Goal: Information Seeking & Learning: Learn about a topic

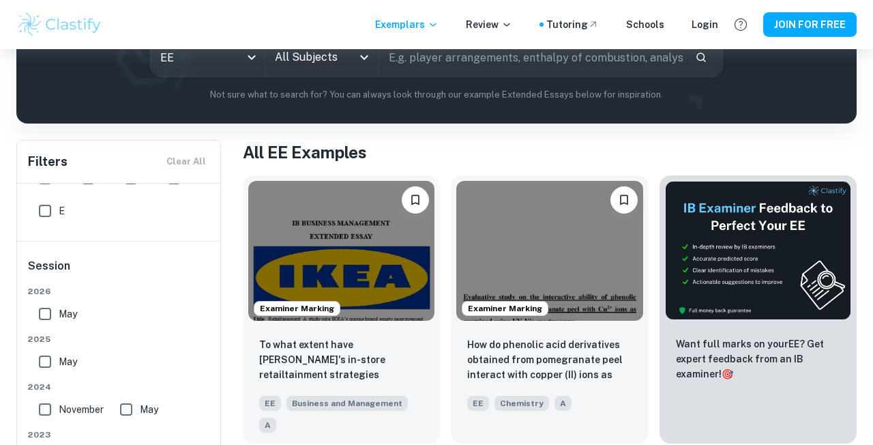
scroll to position [3, 0]
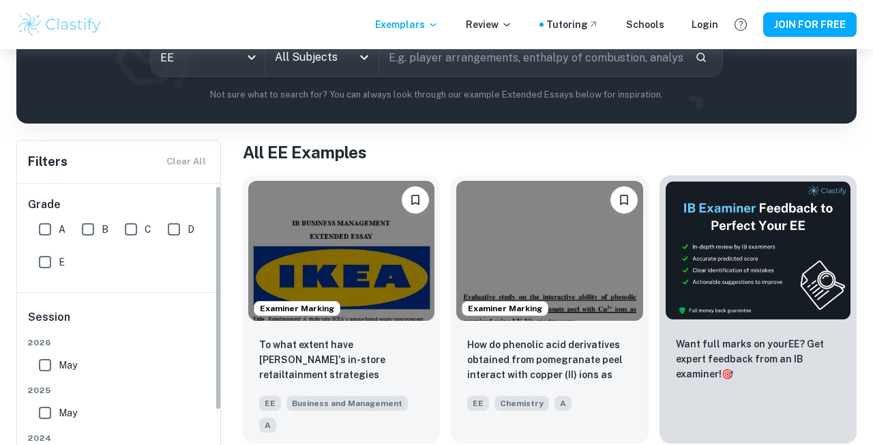
click at [44, 233] on input "A" at bounding box center [44, 229] width 27 height 27
checkbox input "true"
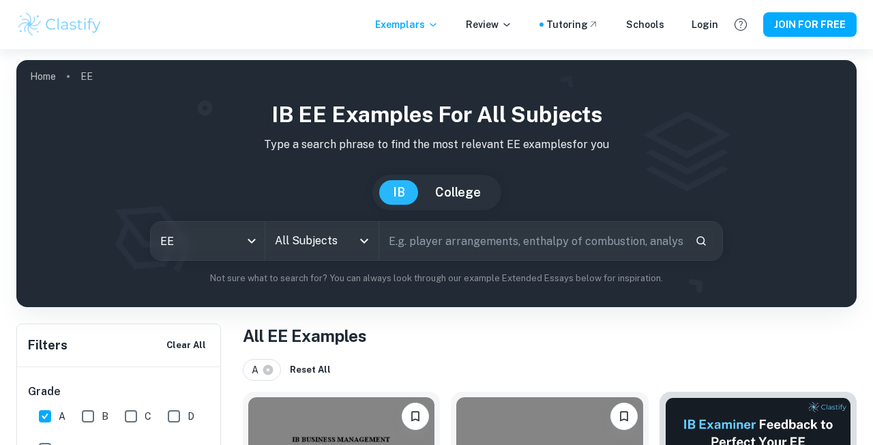
scroll to position [0, 0]
click at [300, 243] on input "All Subjects" at bounding box center [311, 241] width 81 height 26
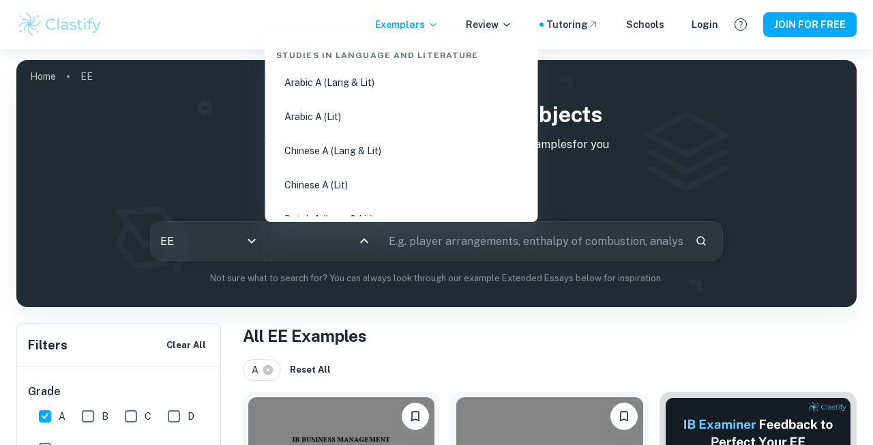
scroll to position [122, 0]
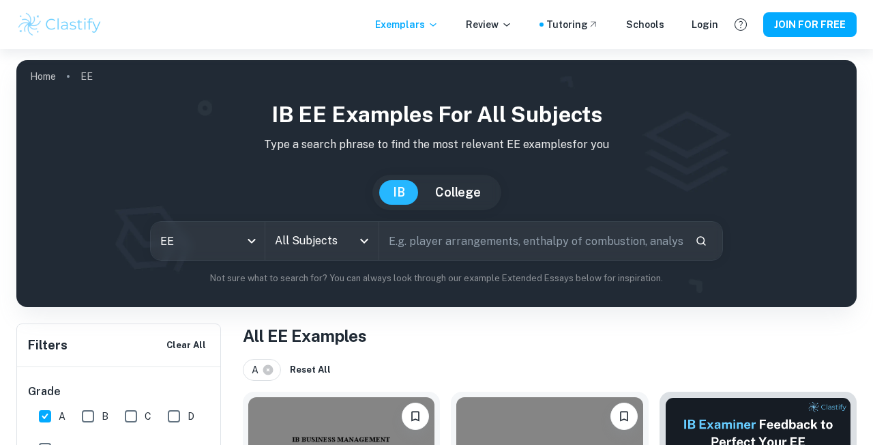
click at [408, 246] on input "text" at bounding box center [531, 241] width 305 height 38
click at [324, 246] on input "All Subjects" at bounding box center [311, 241] width 81 height 26
click at [413, 243] on input "text" at bounding box center [531, 241] width 305 height 38
type input "chemistry"
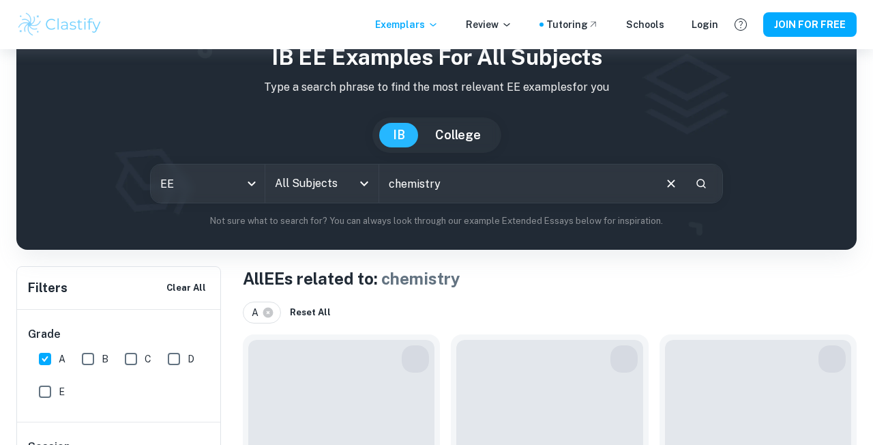
scroll to position [69, 0]
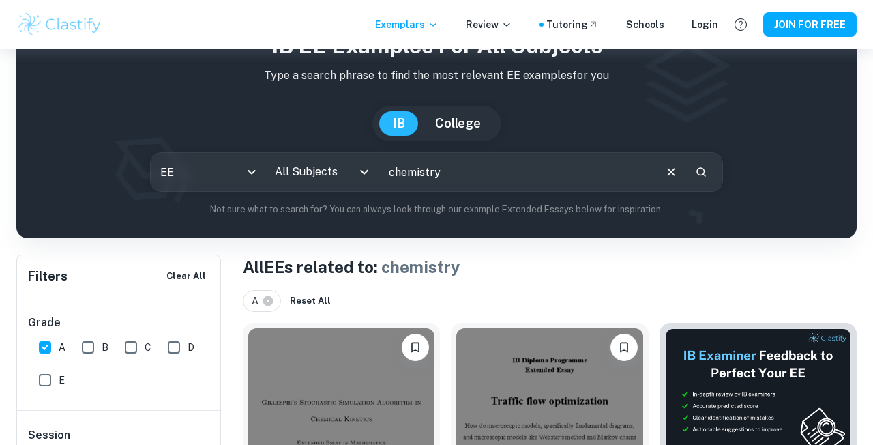
click at [350, 179] on input "All Subjects" at bounding box center [311, 172] width 81 height 26
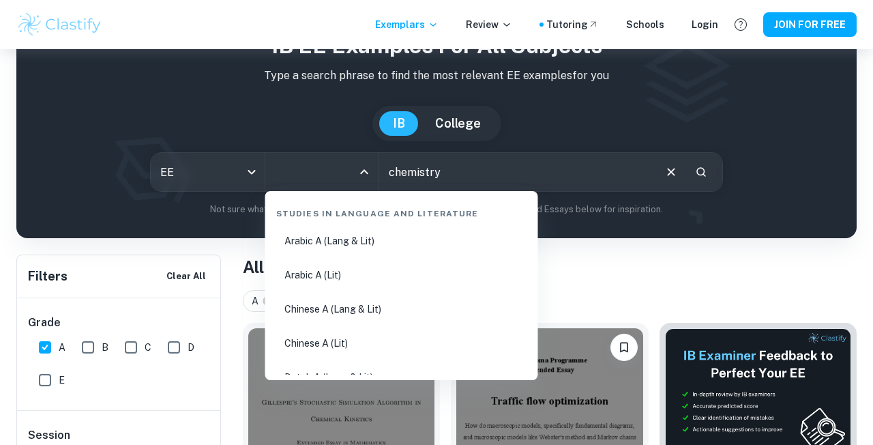
click at [504, 169] on input "chemistry" at bounding box center [516, 172] width 274 height 38
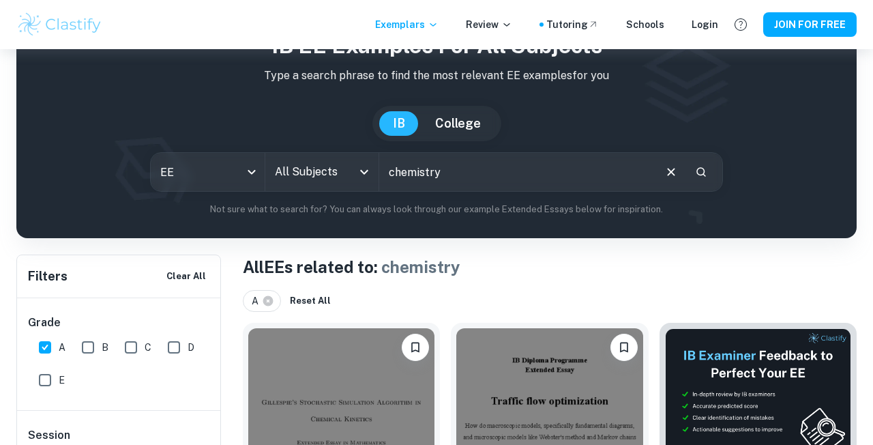
click at [675, 168] on icon "Clear" at bounding box center [671, 172] width 8 height 8
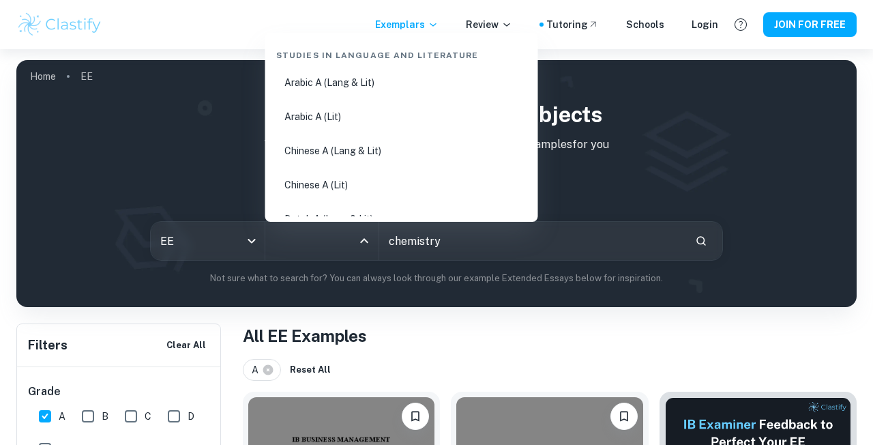
click at [308, 244] on input "All Subjects" at bounding box center [311, 241] width 81 height 26
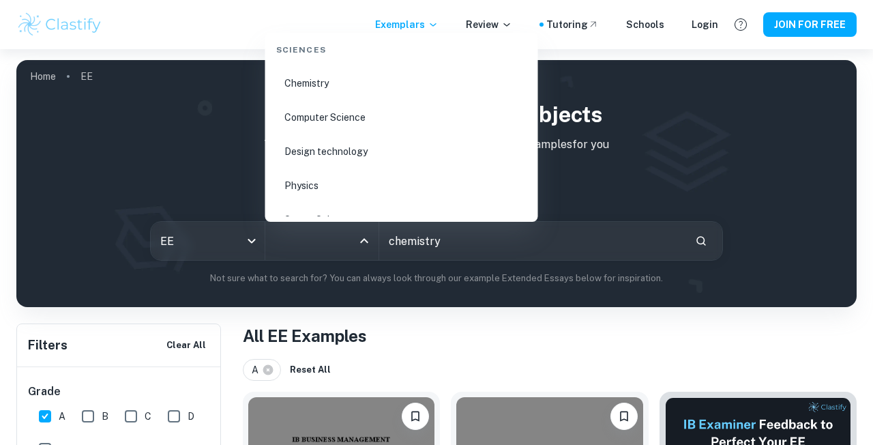
scroll to position [2021, 0]
click at [306, 119] on li "Chemistry" at bounding box center [402, 117] width 262 height 31
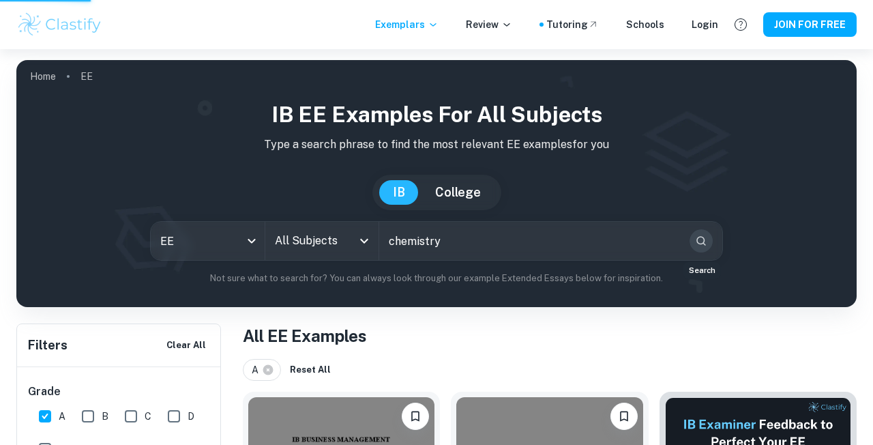
click at [699, 246] on icon "Search" at bounding box center [701, 241] width 12 height 12
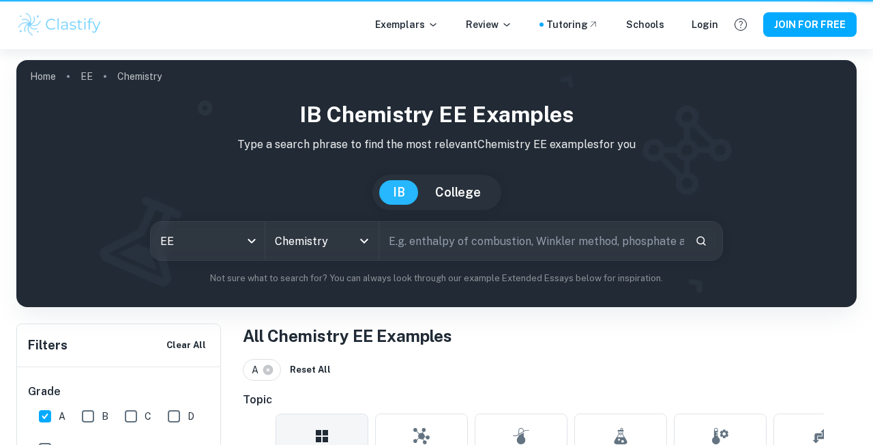
click at [356, 239] on button "Open" at bounding box center [364, 240] width 19 height 19
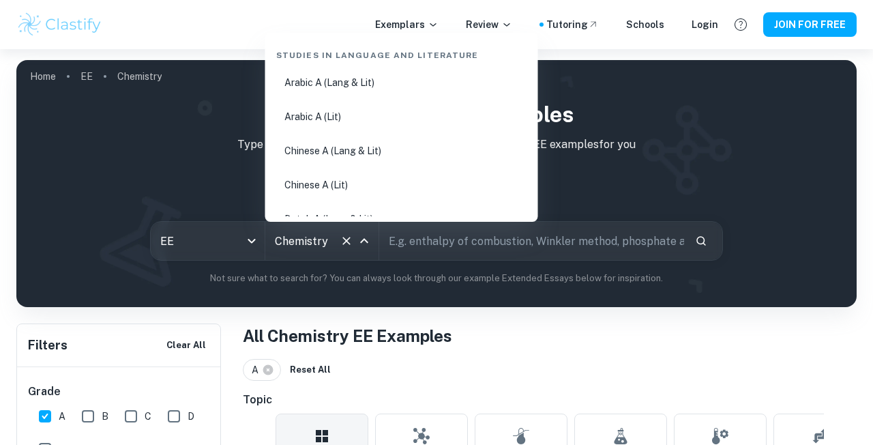
scroll to position [1938, 0]
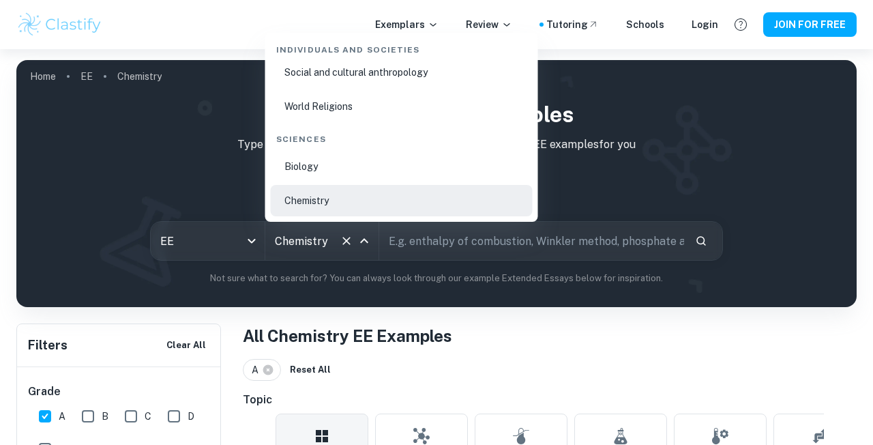
click at [310, 199] on li "Chemistry" at bounding box center [402, 200] width 262 height 31
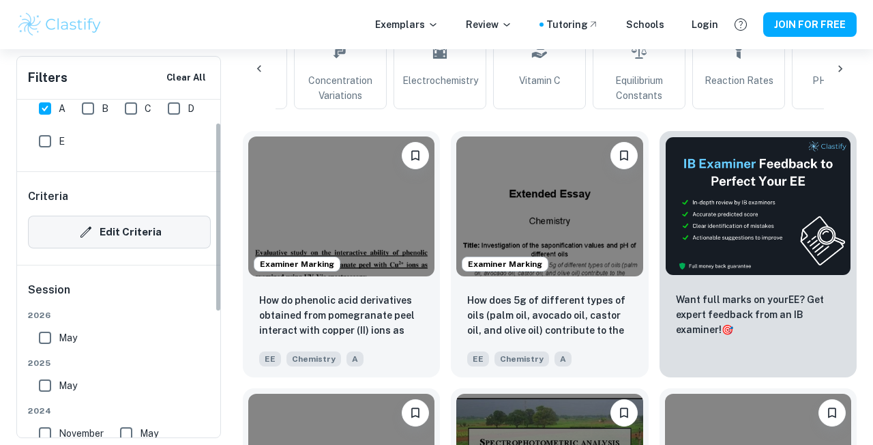
scroll to position [41, 0]
click at [48, 386] on input "May" at bounding box center [44, 384] width 27 height 27
checkbox input "true"
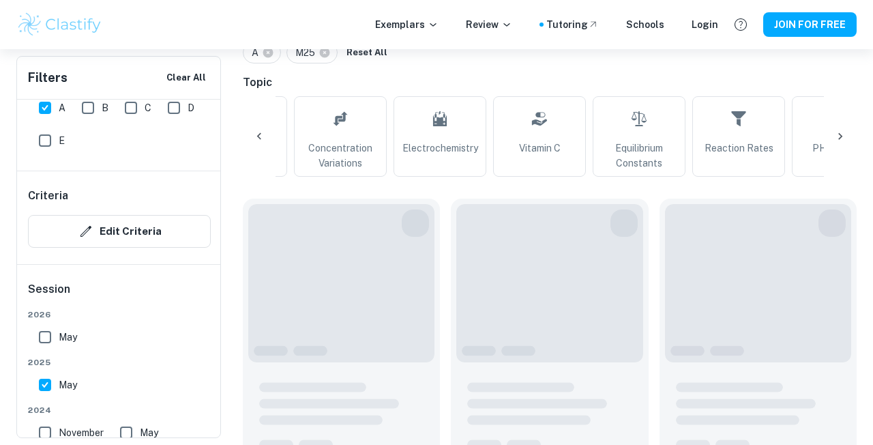
click at [48, 336] on input "May" at bounding box center [44, 336] width 27 height 27
checkbox input "true"
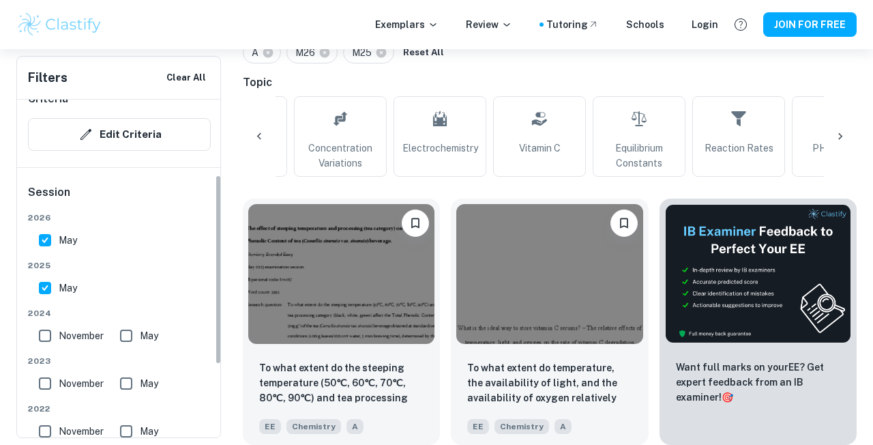
scroll to position [138, 0]
click at [54, 333] on input "November" at bounding box center [44, 334] width 27 height 27
checkbox input "true"
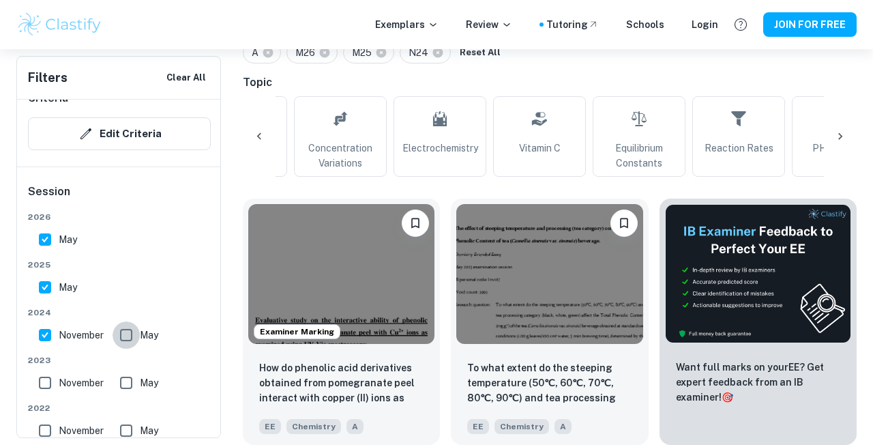
click at [132, 327] on input "May" at bounding box center [126, 334] width 27 height 27
checkbox input "true"
click at [49, 378] on input "November" at bounding box center [44, 382] width 27 height 27
checkbox input "true"
click at [125, 381] on input "May" at bounding box center [126, 382] width 27 height 27
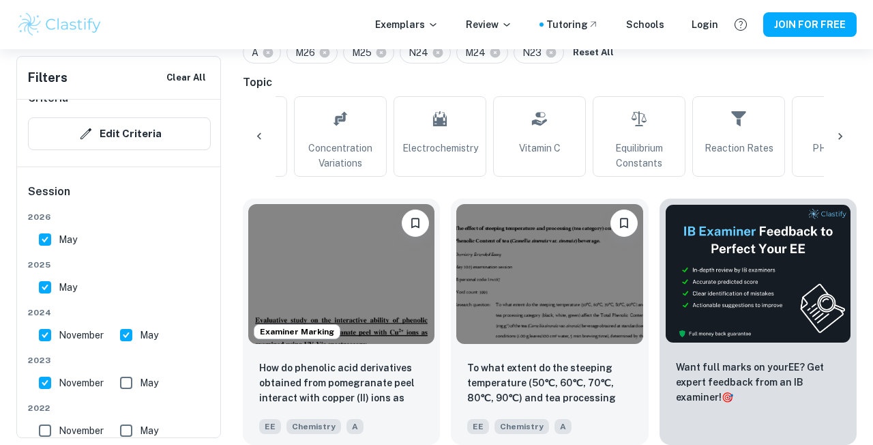
checkbox input "true"
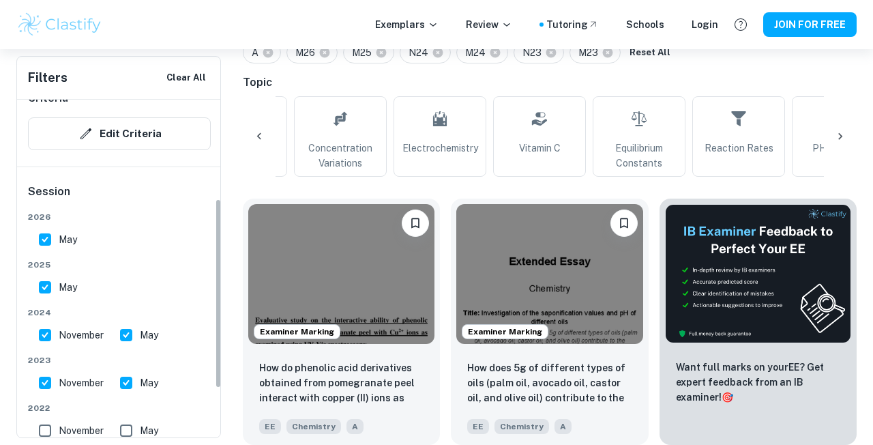
scroll to position [201, 0]
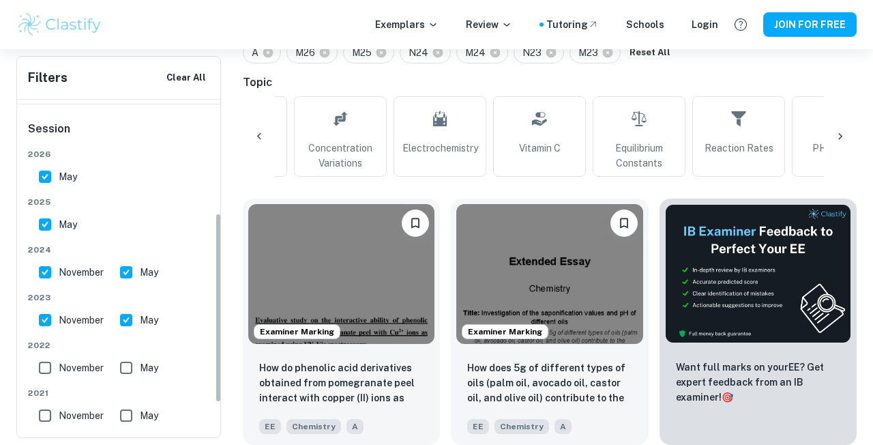
click at [46, 366] on input "November" at bounding box center [44, 367] width 27 height 27
checkbox input "true"
click at [126, 362] on input "May" at bounding box center [126, 367] width 27 height 27
checkbox input "true"
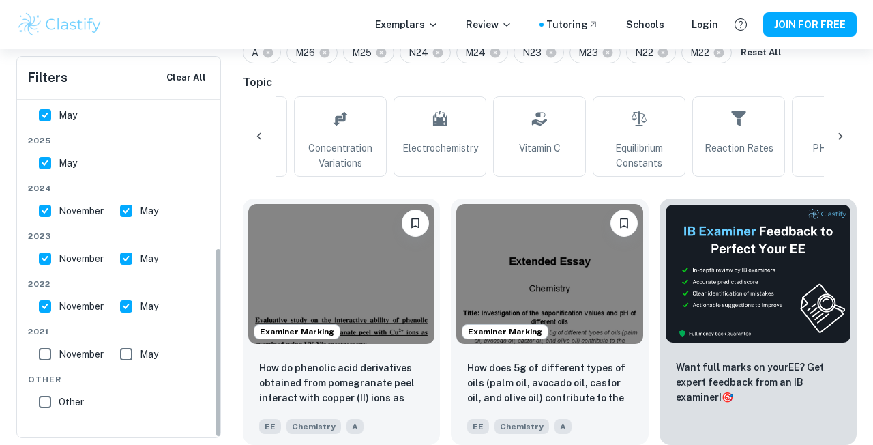
scroll to position [263, 0]
click at [44, 354] on input "November" at bounding box center [44, 353] width 27 height 27
checkbox input "false"
click at [123, 303] on input "May" at bounding box center [126, 306] width 27 height 27
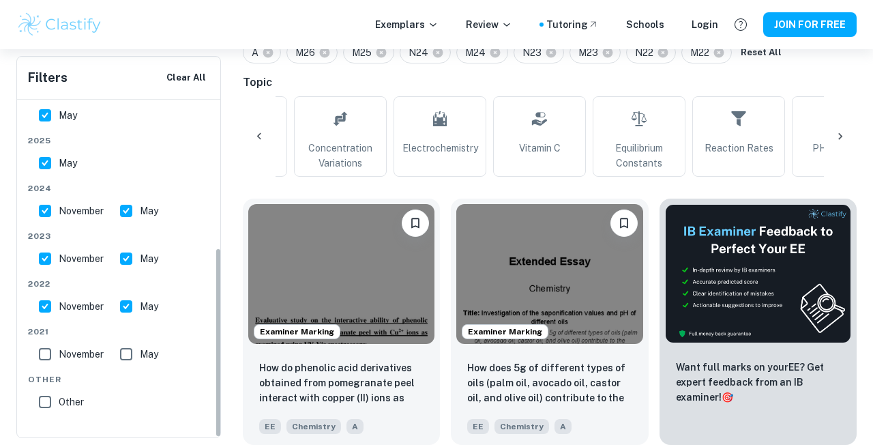
checkbox input "false"
click at [43, 306] on input "November" at bounding box center [44, 306] width 27 height 27
checkbox input "false"
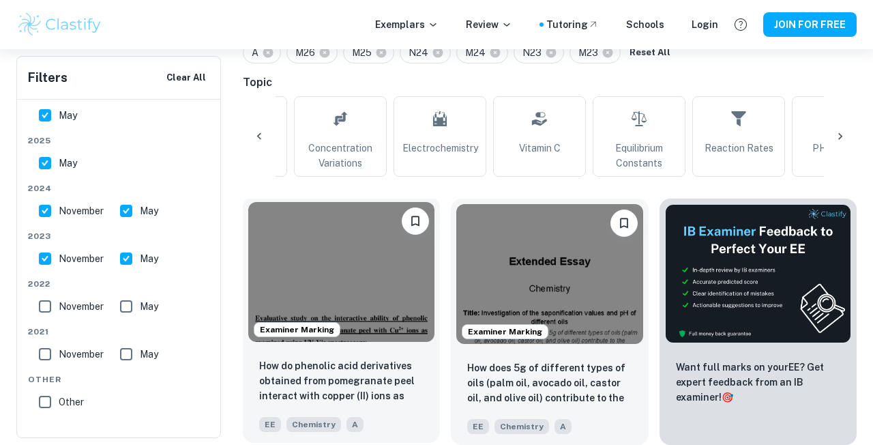
scroll to position [385, 0]
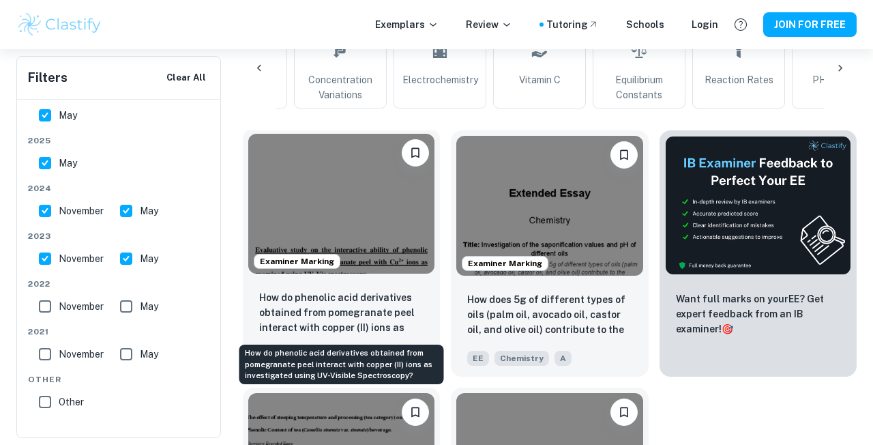
click at [348, 312] on p "How do phenolic acid derivatives obtained from pomegranate peel interact with c…" at bounding box center [341, 313] width 164 height 46
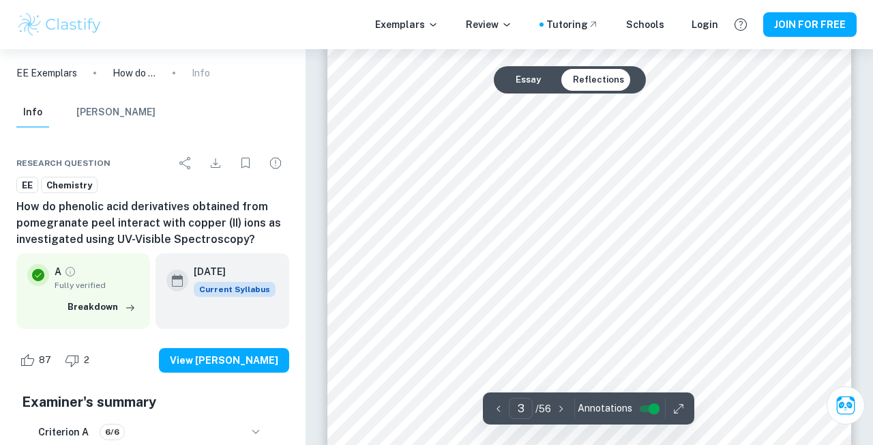
scroll to position [1661, 0]
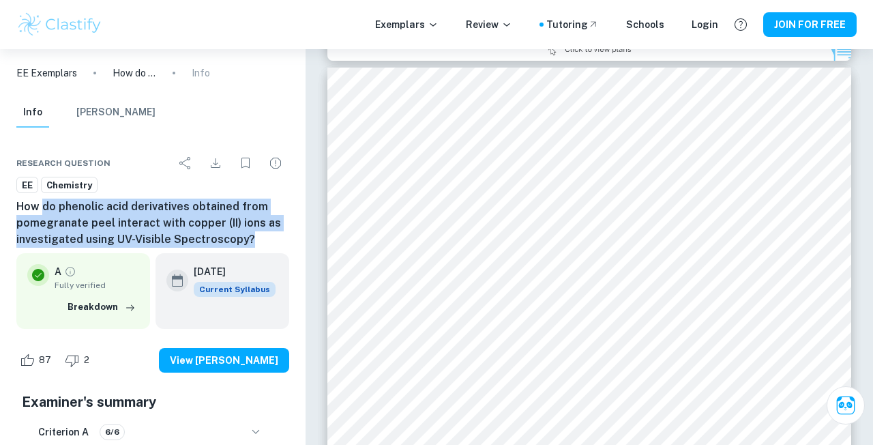
drag, startPoint x: 43, startPoint y: 203, endPoint x: 252, endPoint y: 231, distance: 210.6
click at [252, 231] on h6 "How do phenolic acid derivatives obtained from pomegranate peel interact with c…" at bounding box center [152, 223] width 273 height 49
click at [262, 235] on h6 "How do phenolic acid derivatives obtained from pomegranate peel interact with c…" at bounding box center [152, 223] width 273 height 49
drag, startPoint x: 262, startPoint y: 235, endPoint x: 244, endPoint y: 196, distance: 42.7
click at [244, 196] on div "EE Chemistry How do phenolic acid derivatives obtained from pomegranate peel in…" at bounding box center [152, 213] width 273 height 72
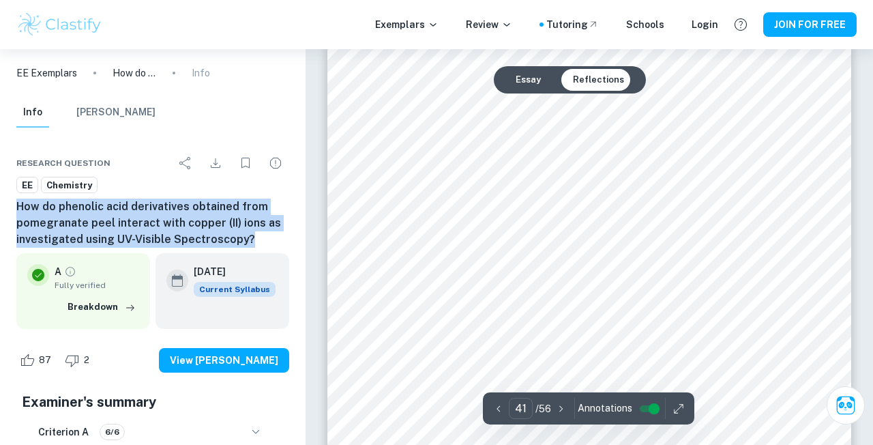
scroll to position [30938, 0]
type input "42"
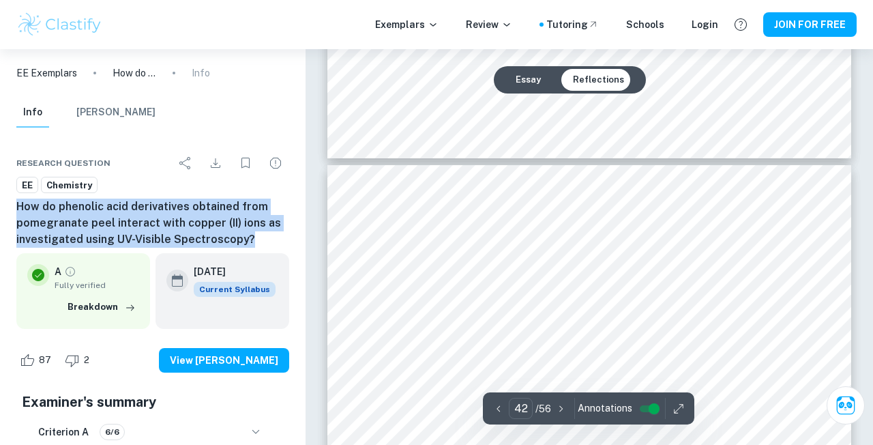
scroll to position [31290, 0]
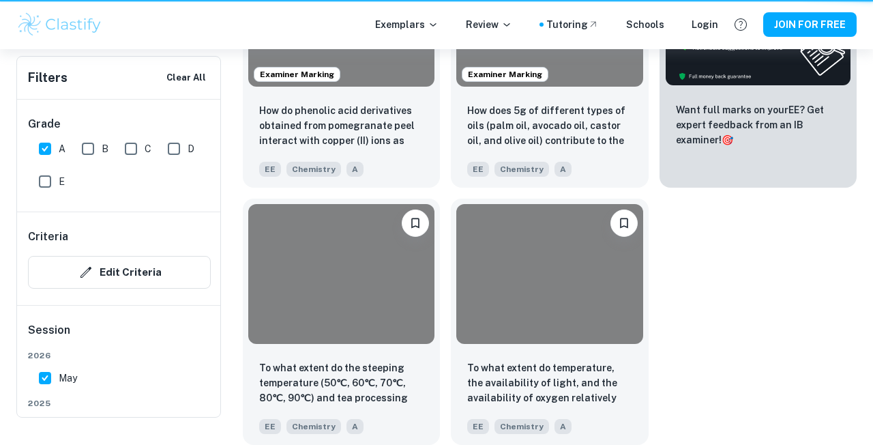
scroll to position [385, 0]
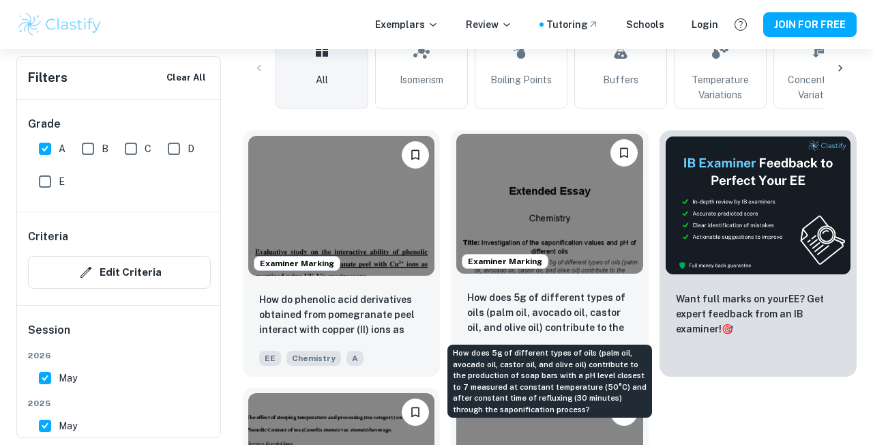
click at [520, 319] on p "How does 5g of different types of oils (palm oil, avocado oil, castor oil, and …" at bounding box center [549, 313] width 164 height 46
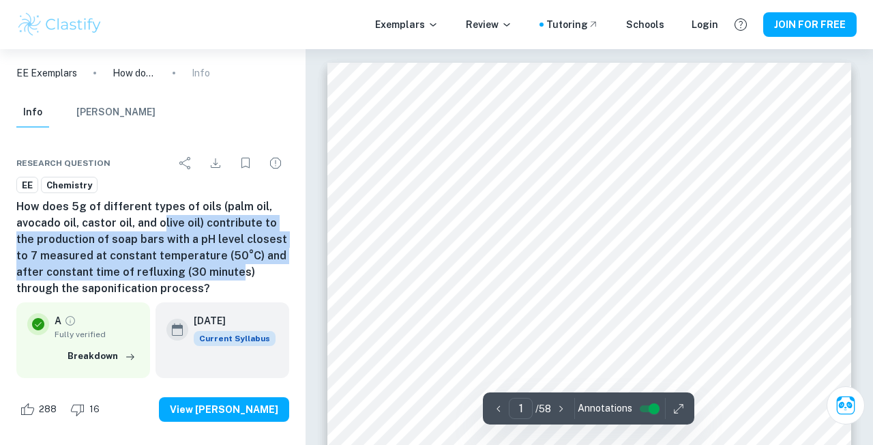
drag, startPoint x: 160, startPoint y: 214, endPoint x: 205, endPoint y: 273, distance: 73.5
click at [205, 274] on h6 "How does 5g of different types of oils (palm oil, avocado oil, castor oil, and …" at bounding box center [152, 248] width 273 height 98
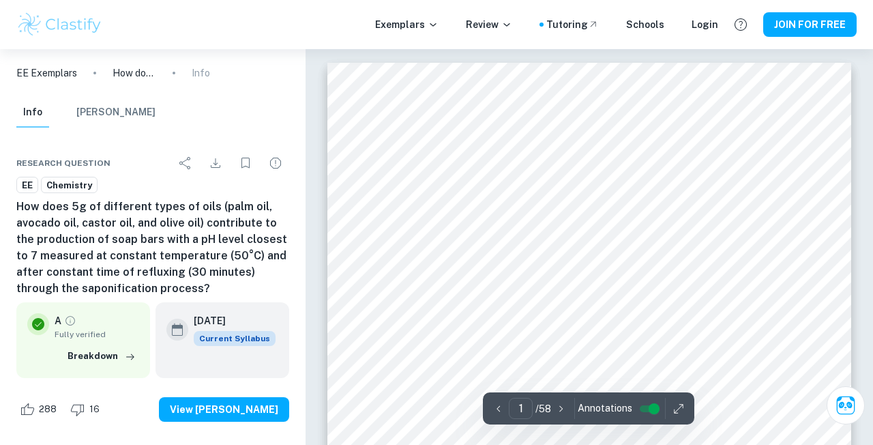
click at [211, 270] on h6 "How does 5g of different types of oils (palm oil, avocado oil, castor oil, and …" at bounding box center [152, 248] width 273 height 98
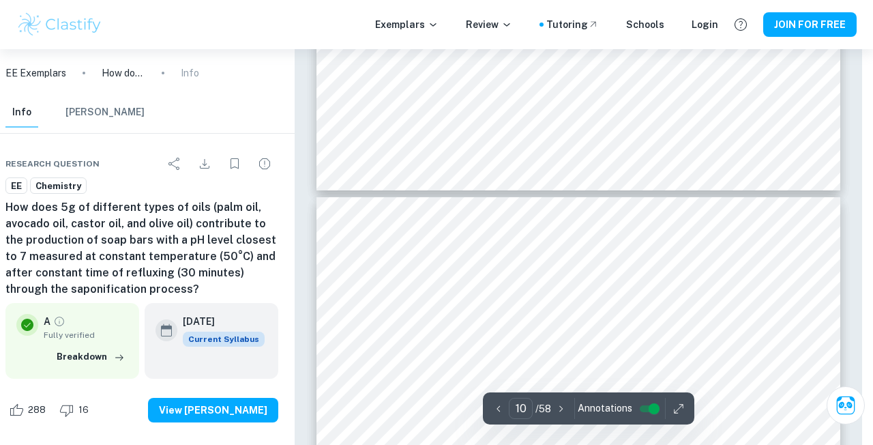
scroll to position [6320, 11]
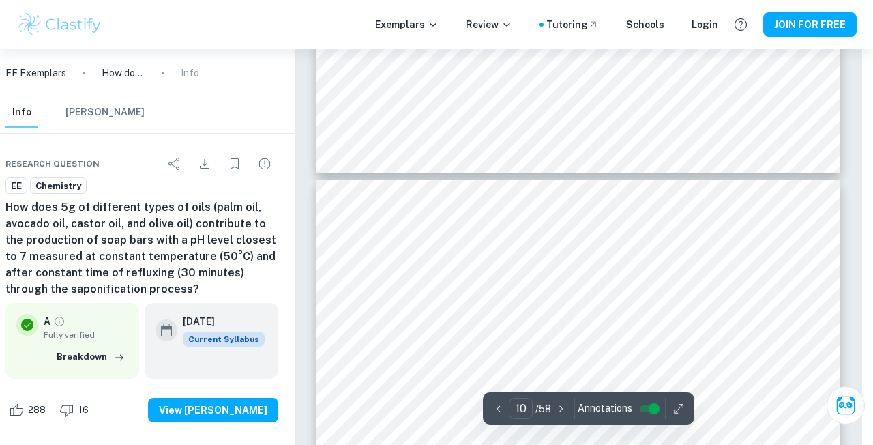
type input "11"
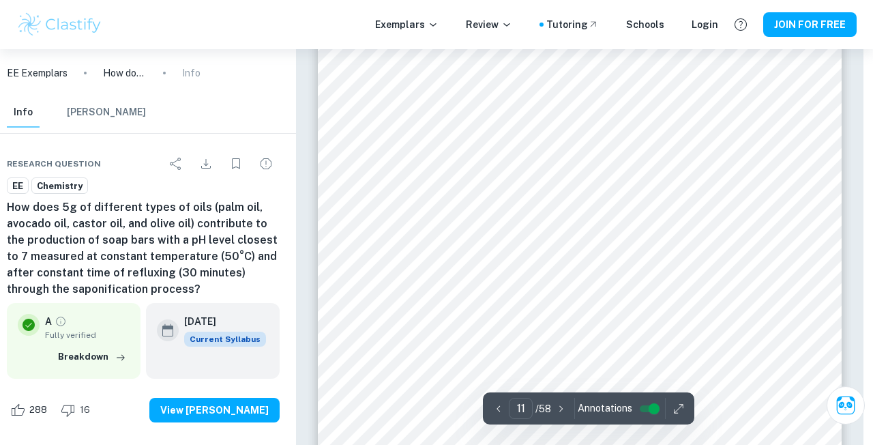
scroll to position [7545, 10]
